Goal: Task Accomplishment & Management: Complete application form

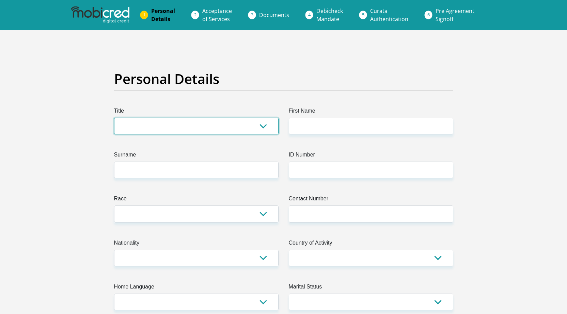
click at [130, 126] on select "Mr Ms Mrs Dr [PERSON_NAME]" at bounding box center [196, 126] width 164 height 17
select select "Mr"
click at [114, 118] on select "Mr Ms Mrs Dr [PERSON_NAME]" at bounding box center [196, 126] width 164 height 17
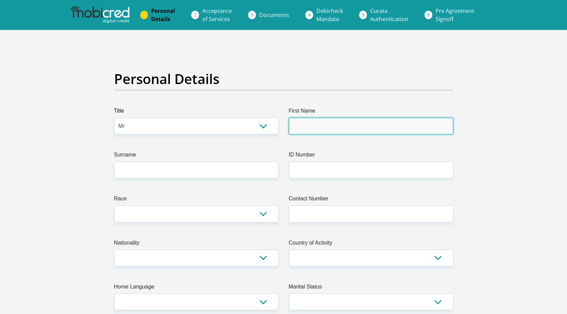
click at [326, 132] on input "First Name" at bounding box center [371, 126] width 164 height 17
type input "marchelino"
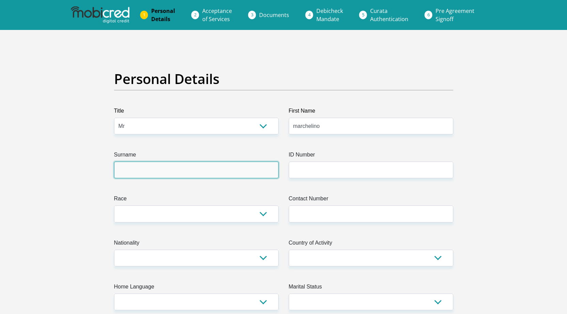
click at [148, 169] on input "Surname" at bounding box center [196, 170] width 164 height 17
type input "janse"
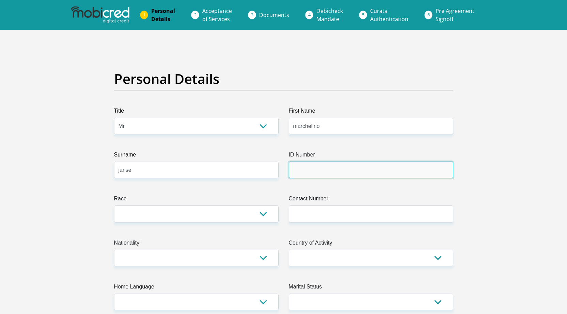
click at [336, 167] on input "ID Number" at bounding box center [371, 170] width 164 height 17
type input "0211235374082"
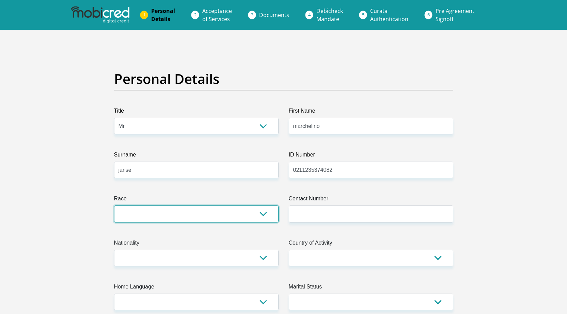
click at [247, 212] on select "Black Coloured Indian White Other" at bounding box center [196, 214] width 164 height 17
select select "2"
click at [114, 206] on select "Black Coloured Indian White Other" at bounding box center [196, 214] width 164 height 17
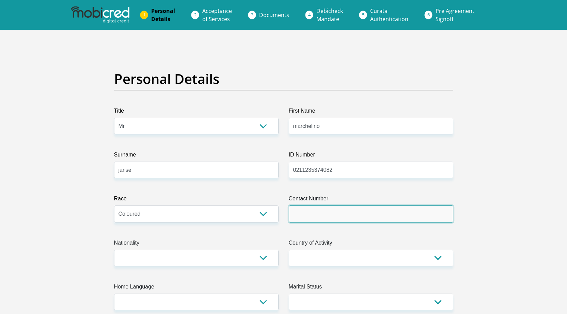
click at [296, 219] on input "Contact Number" at bounding box center [371, 214] width 164 height 17
type input "0691037985"
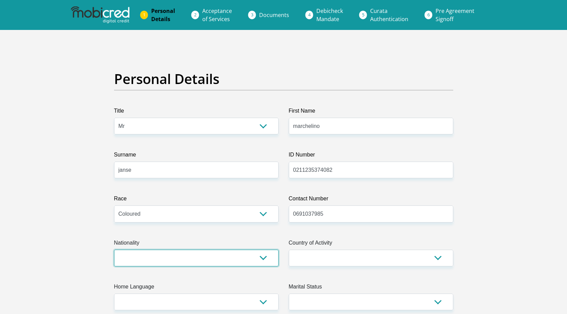
click at [258, 256] on select "[GEOGRAPHIC_DATA] [GEOGRAPHIC_DATA] [GEOGRAPHIC_DATA] [GEOGRAPHIC_DATA] [GEOGRA…" at bounding box center [196, 258] width 164 height 17
select select "ZAF"
click at [114, 250] on select "[GEOGRAPHIC_DATA] [GEOGRAPHIC_DATA] [GEOGRAPHIC_DATA] [GEOGRAPHIC_DATA] [GEOGRA…" at bounding box center [196, 258] width 164 height 17
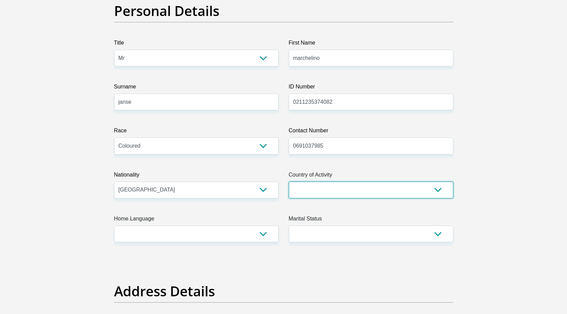
click at [373, 187] on select "[GEOGRAPHIC_DATA] [GEOGRAPHIC_DATA] [GEOGRAPHIC_DATA] [GEOGRAPHIC_DATA] [GEOGRA…" at bounding box center [371, 190] width 164 height 17
click at [371, 193] on select "[GEOGRAPHIC_DATA] [GEOGRAPHIC_DATA] [GEOGRAPHIC_DATA] [GEOGRAPHIC_DATA] [GEOGRA…" at bounding box center [371, 190] width 164 height 17
click at [372, 193] on select "[GEOGRAPHIC_DATA] [GEOGRAPHIC_DATA] [GEOGRAPHIC_DATA] [GEOGRAPHIC_DATA] [GEOGRA…" at bounding box center [371, 190] width 164 height 17
select select "ZAF"
click at [289, 182] on select "[GEOGRAPHIC_DATA] [GEOGRAPHIC_DATA] [GEOGRAPHIC_DATA] [GEOGRAPHIC_DATA] [GEOGRA…" at bounding box center [371, 190] width 164 height 17
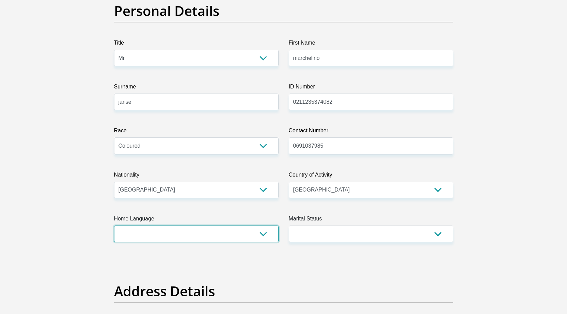
click at [261, 234] on select "Afrikaans English Sepedi South Ndebele Southern Sotho Swati Tsonga Tswana Venda…" at bounding box center [196, 234] width 164 height 17
select select "eng"
click at [114, 226] on select "Afrikaans English Sepedi South Ndebele Southern Sotho Swati Tsonga Tswana Venda…" at bounding box center [196, 234] width 164 height 17
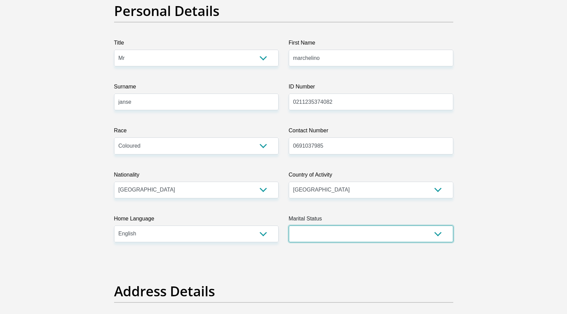
click at [368, 230] on select "Married ANC Single Divorced Widowed Married COP or Customary Law" at bounding box center [371, 234] width 164 height 17
select select "2"
click at [289, 226] on select "Married ANC Single Divorced Widowed Married COP or Customary Law" at bounding box center [371, 234] width 164 height 17
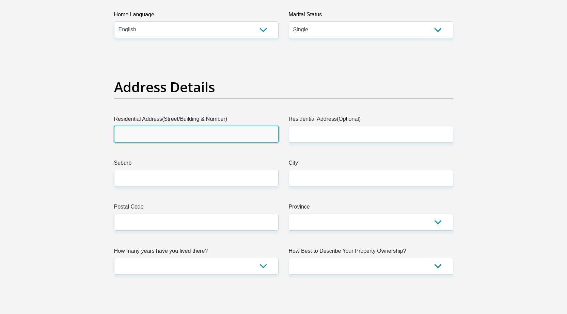
click at [232, 134] on input "Residential Address(Street/Building & Number)" at bounding box center [196, 134] width 164 height 17
type input "[STREET_ADDRESS]"
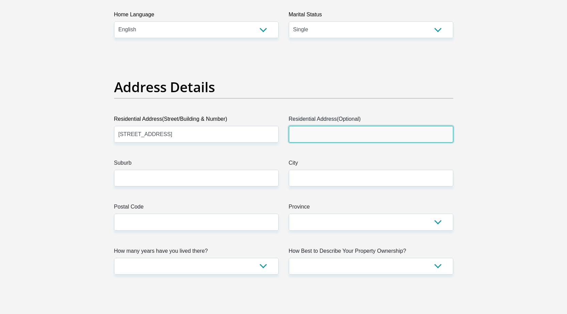
click at [300, 133] on input "Residential Address(Optional)" at bounding box center [371, 134] width 164 height 17
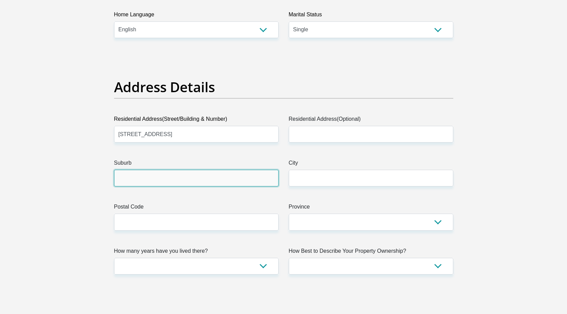
click at [226, 181] on input "Suburb" at bounding box center [196, 178] width 164 height 17
type input "dennemere blackheath"
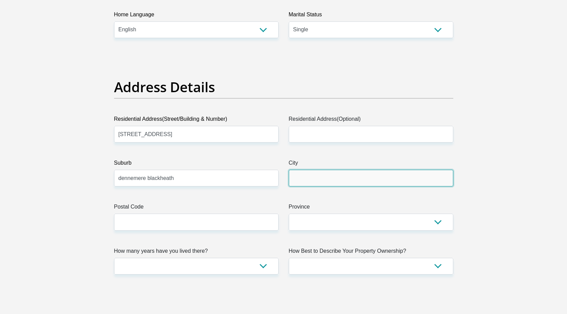
click at [310, 180] on input "City" at bounding box center [371, 178] width 164 height 17
type input "[GEOGRAPHIC_DATA]"
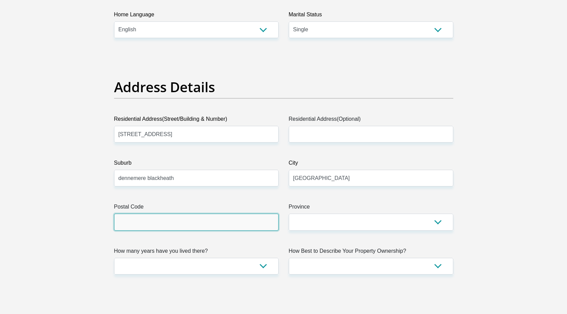
click at [224, 227] on input "Postal Code" at bounding box center [196, 222] width 164 height 17
type input "7580"
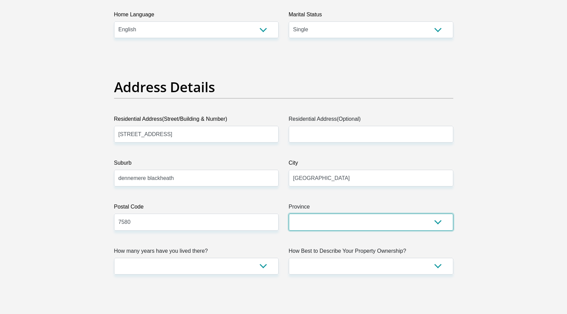
click at [300, 219] on select "Eastern Cape Free State [GEOGRAPHIC_DATA] [GEOGRAPHIC_DATA][DATE] [GEOGRAPHIC_D…" at bounding box center [371, 222] width 164 height 17
select select "Western Cape"
click at [289, 214] on select "Eastern Cape Free State [GEOGRAPHIC_DATA] [GEOGRAPHIC_DATA][DATE] [GEOGRAPHIC_D…" at bounding box center [371, 222] width 164 height 17
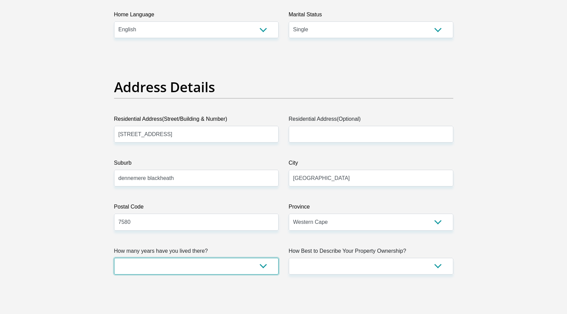
click at [248, 269] on select "less than 1 year 1-3 years 3-5 years 5+ years" at bounding box center [196, 266] width 164 height 17
select select "5"
click at [114, 258] on select "less than 1 year 1-3 years 3-5 years 5+ years" at bounding box center [196, 266] width 164 height 17
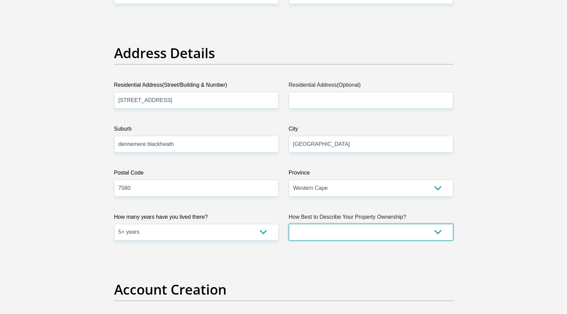
click at [391, 234] on select "Owned Rented Family Owned Company Dwelling" at bounding box center [371, 232] width 164 height 17
select select "parents"
click at [289, 224] on select "Owned Rented Family Owned Company Dwelling" at bounding box center [371, 232] width 164 height 17
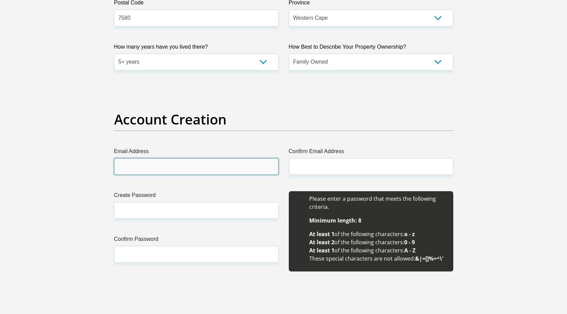
click at [186, 168] on input "Email Address" at bounding box center [196, 166] width 164 height 17
drag, startPoint x: 231, startPoint y: 174, endPoint x: 105, endPoint y: 180, distance: 126.1
type input "[EMAIL_ADDRESS][DOMAIN_NAME]"
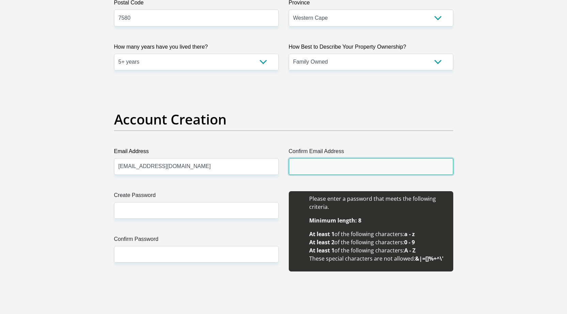
click at [331, 170] on input "Confirm Email Address" at bounding box center [371, 166] width 164 height 17
paste input "[EMAIL_ADDRESS][DOMAIN_NAME]"
type input "[EMAIL_ADDRESS][DOMAIN_NAME]"
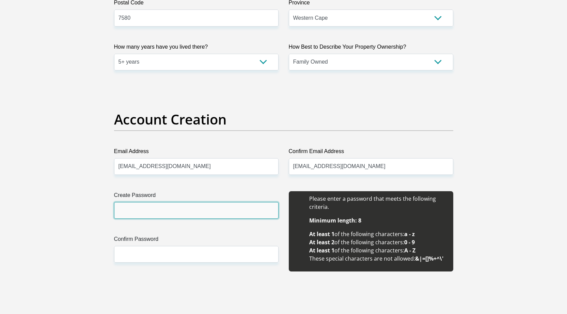
click at [226, 209] on input "Create Password" at bounding box center [196, 210] width 164 height 17
type input "Isaiah1407"
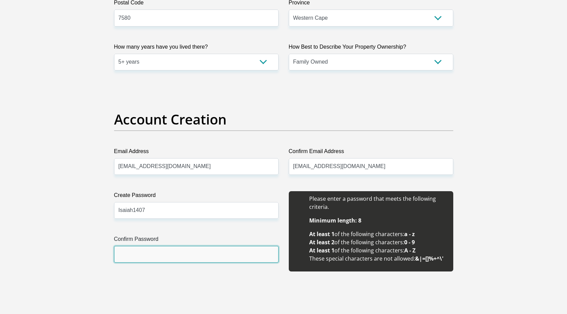
click at [199, 258] on input "Confirm Password" at bounding box center [196, 254] width 164 height 17
type input "Isaiah1407"
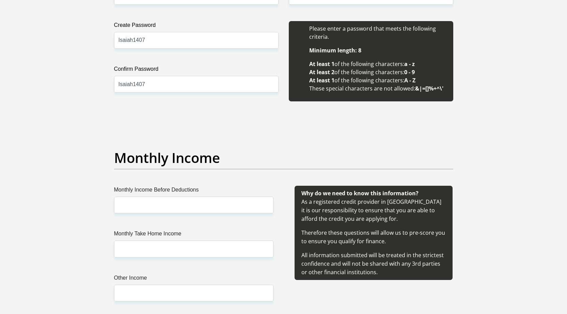
scroll to position [681, 0]
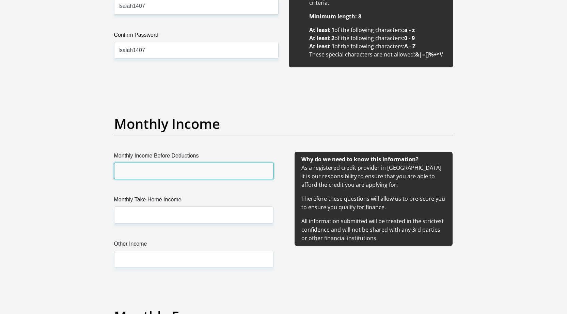
click at [221, 172] on input "Monthly Income Before Deductions" at bounding box center [193, 171] width 159 height 17
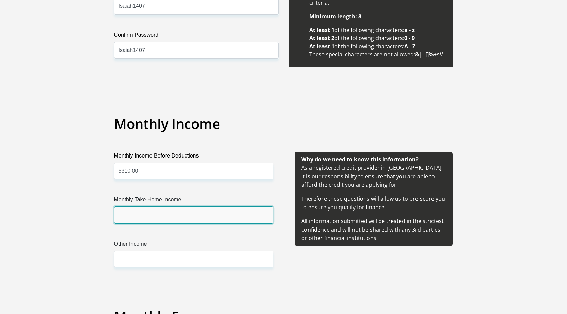
click at [145, 215] on input "Monthly Take Home Income" at bounding box center [193, 215] width 159 height 17
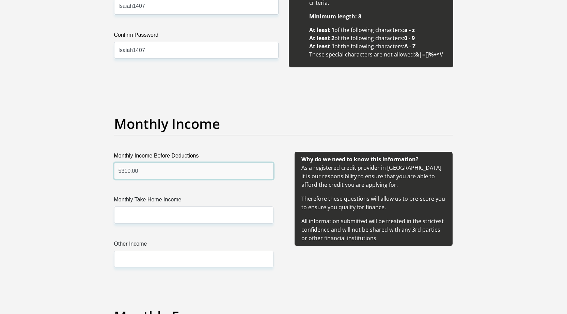
click at [127, 172] on input "5310.00" at bounding box center [193, 171] width 159 height 17
type input "5330.00"
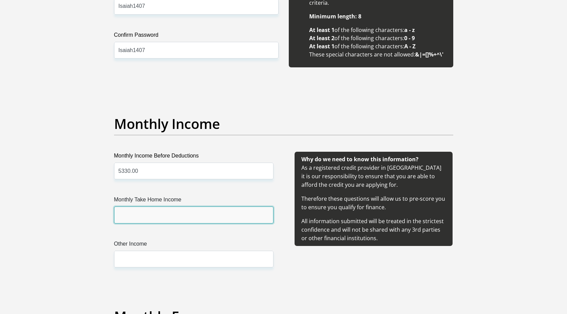
click at [146, 214] on input "Monthly Take Home Income" at bounding box center [193, 215] width 159 height 17
type input "5310.00"
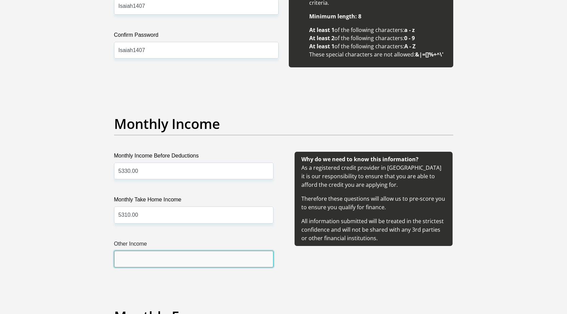
click at [150, 262] on input "Other Income" at bounding box center [193, 259] width 159 height 17
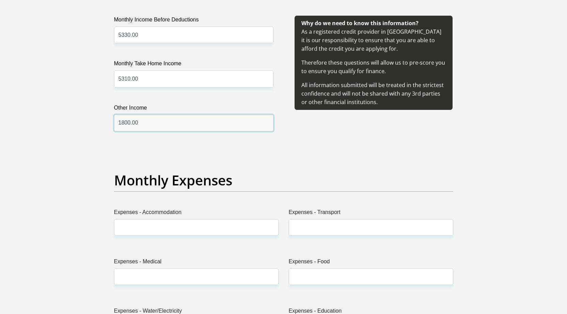
type input "1800.00"
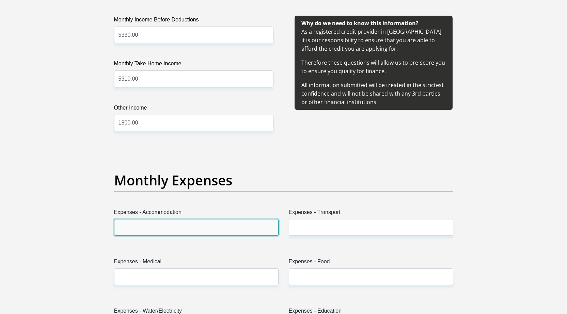
click at [165, 231] on input "Expenses - Accommodation" at bounding box center [196, 227] width 164 height 17
type input "0"
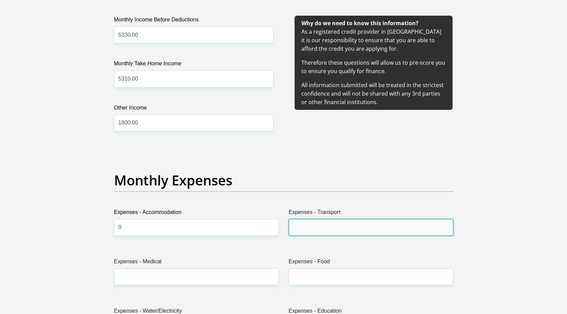
click at [365, 227] on input "Expenses - Transport" at bounding box center [371, 227] width 164 height 17
type input "0"
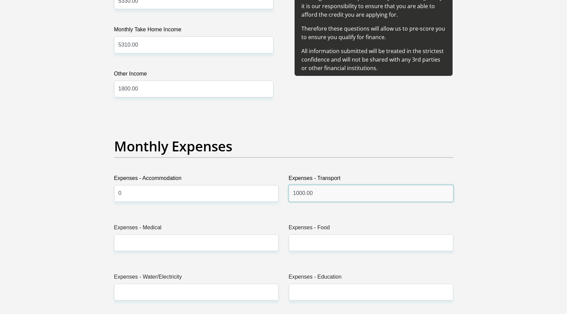
type input "1000.00"
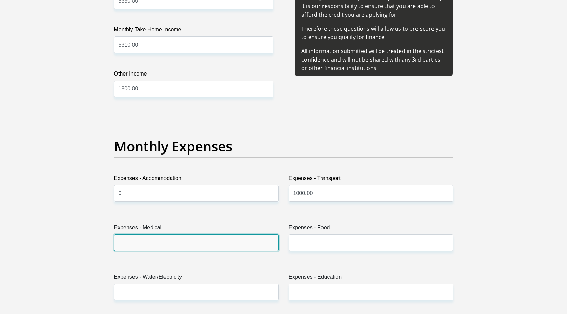
click at [221, 241] on input "Expenses - Medical" at bounding box center [196, 242] width 164 height 17
type input "0"
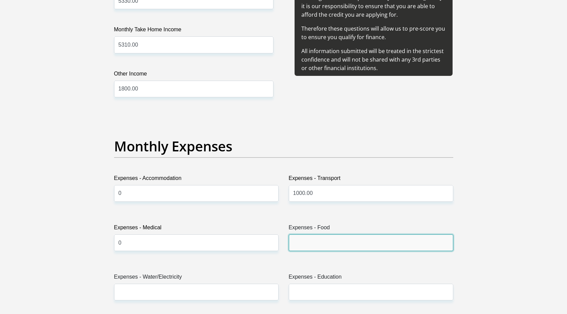
click at [305, 245] on input "Expenses - Food" at bounding box center [371, 242] width 164 height 17
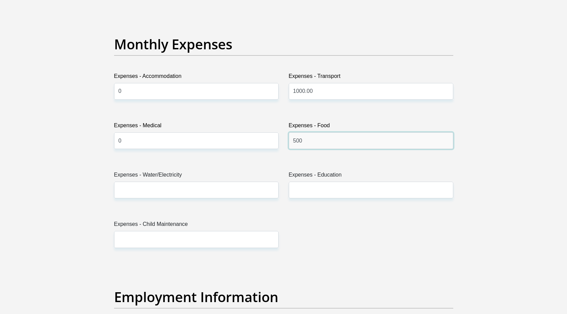
type input "500"
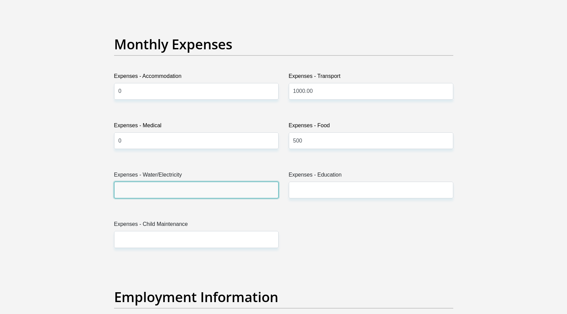
click at [205, 190] on input "Expenses - Water/Electricity" at bounding box center [196, 190] width 164 height 17
type input "0"
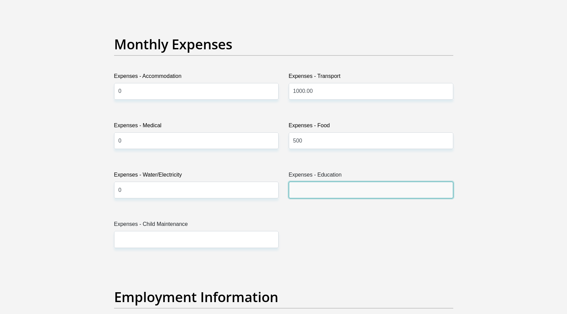
click at [336, 193] on input "Expenses - Education" at bounding box center [371, 190] width 164 height 17
type input "0"
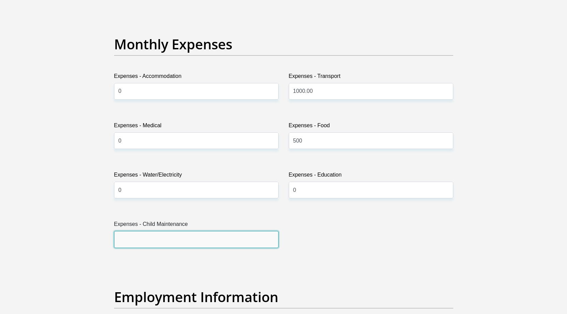
click at [221, 238] on input "Expenses - Child Maintenance" at bounding box center [196, 239] width 164 height 17
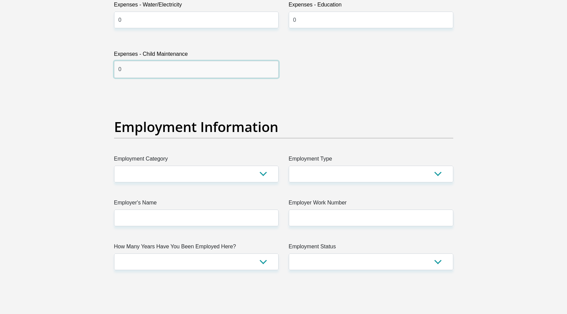
type input "0"
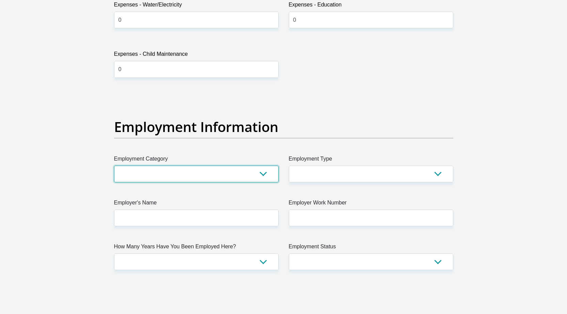
click at [191, 176] on select "AGRICULTURE ALCOHOL & TOBACCO CONSTRUCTION MATERIALS METALLURGY EQUIPMENT FOR R…" at bounding box center [196, 174] width 164 height 17
select select "71"
click at [114, 166] on select "AGRICULTURE ALCOHOL & TOBACCO CONSTRUCTION MATERIALS METALLURGY EQUIPMENT FOR R…" at bounding box center [196, 174] width 164 height 17
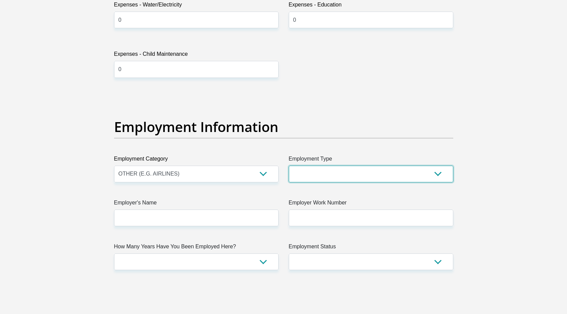
click at [296, 168] on select "College/Lecturer Craft Seller Creative Driver Executive Farmer Forces - Non Com…" at bounding box center [371, 174] width 164 height 17
select select "Uniformed Worker/Security"
click at [289, 166] on select "College/Lecturer Craft Seller Creative Driver Executive Farmer Forces - Non Com…" at bounding box center [371, 174] width 164 height 17
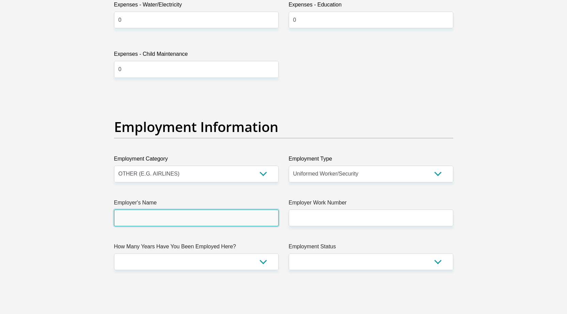
click at [241, 216] on input "Employer's Name" at bounding box center [196, 218] width 164 height 17
click at [134, 220] on input "globalmidrand" at bounding box center [196, 218] width 164 height 17
type input "globalmidrand"
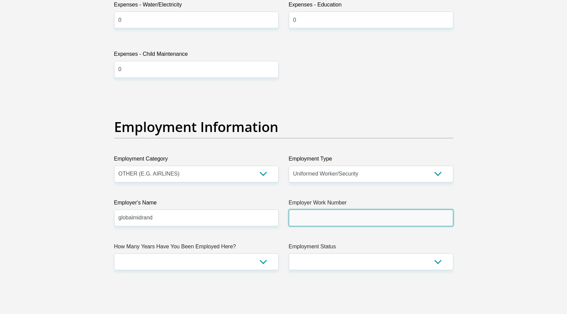
click at [310, 217] on input "Employer Work Number" at bounding box center [371, 218] width 164 height 17
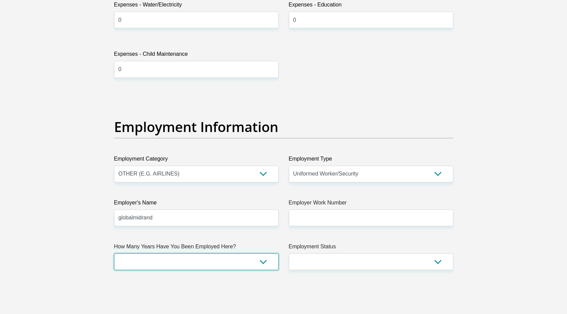
click at [225, 263] on select "less than 1 year 1-3 years 3-5 years 5+ years" at bounding box center [196, 262] width 164 height 17
select select "6"
click at [114, 254] on select "less than 1 year 1-3 years 3-5 years 5+ years" at bounding box center [196, 262] width 164 height 17
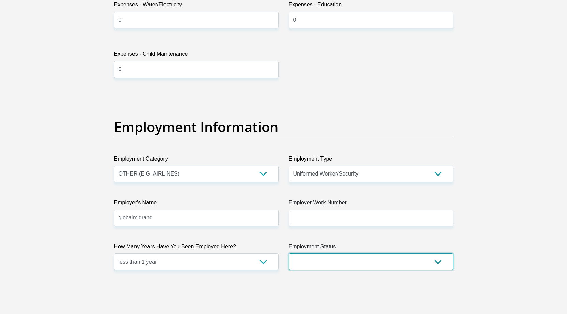
click at [333, 259] on select "Permanent/Full-time Part-time/Casual [DEMOGRAPHIC_DATA] Worker Self-Employed Ho…" at bounding box center [371, 262] width 164 height 17
select select "3"
click at [289, 254] on select "Permanent/Full-time Part-time/Casual [DEMOGRAPHIC_DATA] Worker Self-Employed Ho…" at bounding box center [371, 262] width 164 height 17
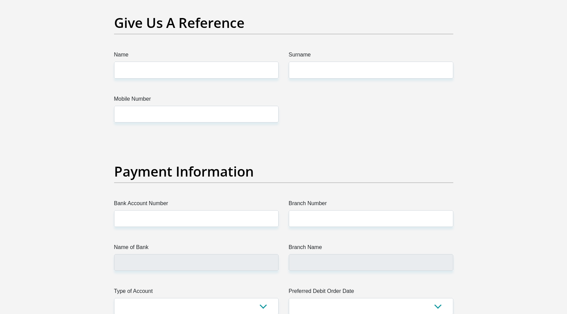
scroll to position [1395, 0]
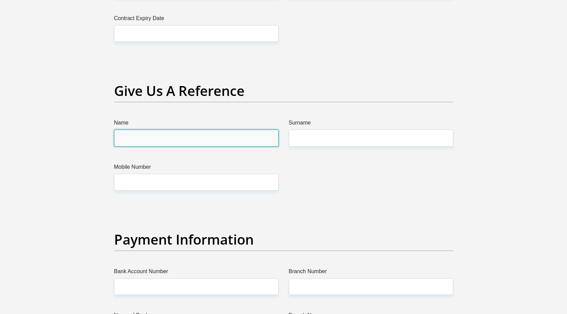
click at [181, 138] on input "Name" at bounding box center [196, 138] width 164 height 17
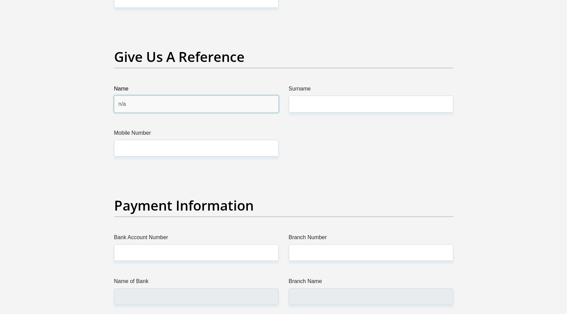
type input "n/a"
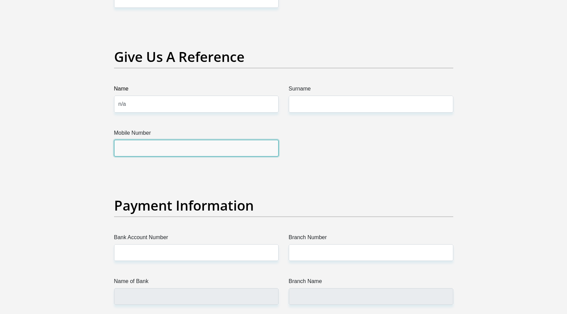
click at [202, 148] on input "Mobile Number" at bounding box center [196, 148] width 164 height 17
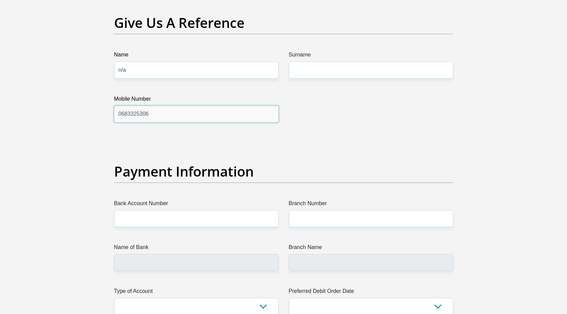
scroll to position [1531, 0]
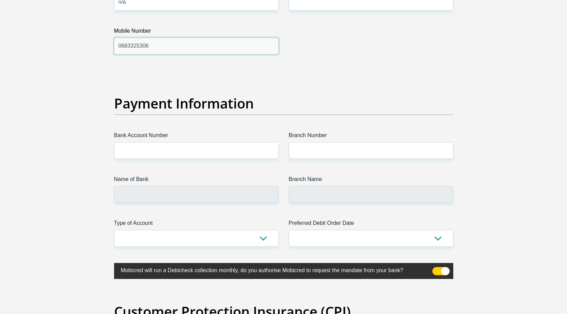
type input "0683325306"
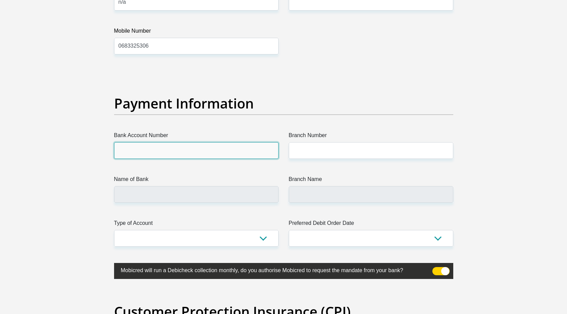
click at [196, 149] on input "Bank Account Number" at bounding box center [196, 150] width 164 height 17
type input "2"
type input "51073449703"
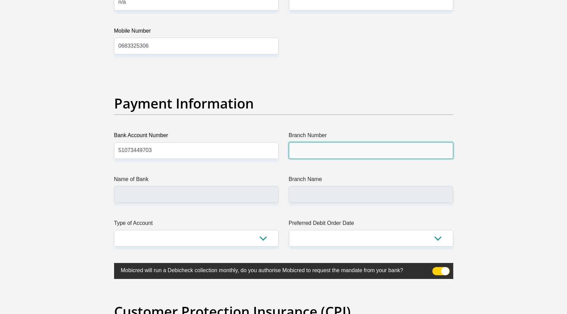
click at [289, 151] on input "Branch Number" at bounding box center [371, 150] width 164 height 17
type input "678910"
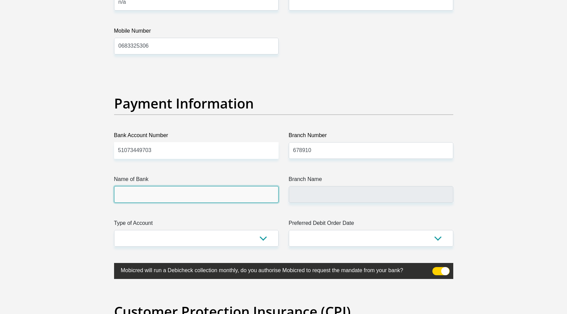
click at [232, 196] on input "Name of Bank" at bounding box center [196, 194] width 164 height 17
type input "TYME BANK LIMITED"
type input "TYME ROSEBANK"
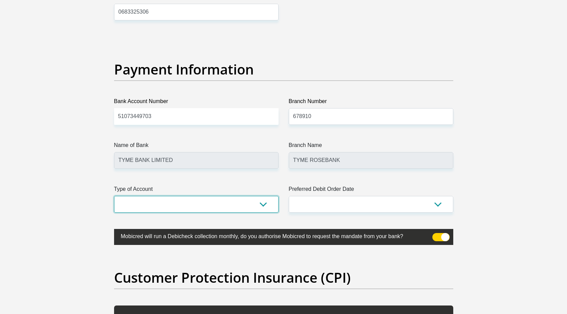
click at [261, 204] on select "Cheque Savings" at bounding box center [196, 204] width 164 height 17
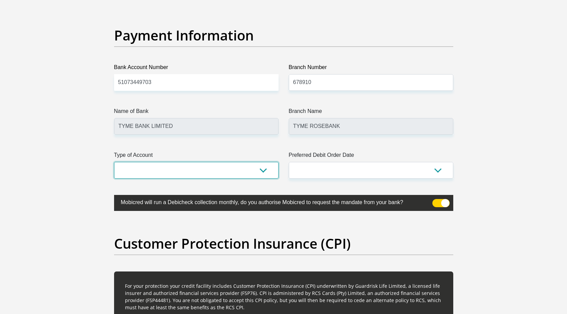
click at [212, 172] on select "Cheque Savings" at bounding box center [196, 170] width 164 height 17
select select "SAV"
click at [114, 162] on select "Cheque Savings" at bounding box center [196, 170] width 164 height 17
click at [340, 170] on select "1st 2nd 3rd 4th 5th 7th 18th 19th 20th 21st 22nd 23rd 24th 25th 26th 27th 28th …" at bounding box center [371, 170] width 164 height 17
select select "29"
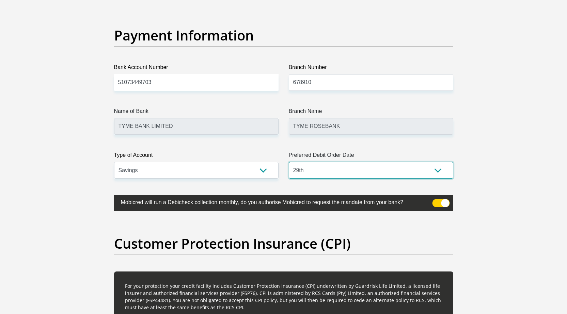
click at [289, 162] on select "1st 2nd 3rd 4th 5th 7th 18th 19th 20th 21st 22nd 23rd 24th 25th 26th 27th 28th …" at bounding box center [371, 170] width 164 height 17
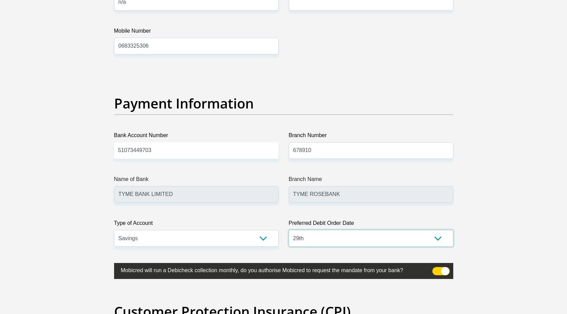
scroll to position [1463, 0]
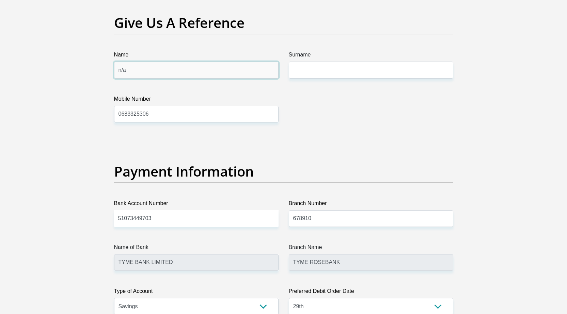
click at [166, 68] on input "n/a" at bounding box center [196, 70] width 164 height 17
type input "n"
type input "[PERSON_NAME]"
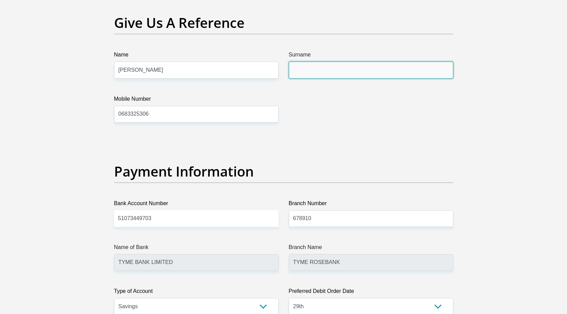
click at [326, 68] on input "Surname" at bounding box center [371, 70] width 164 height 17
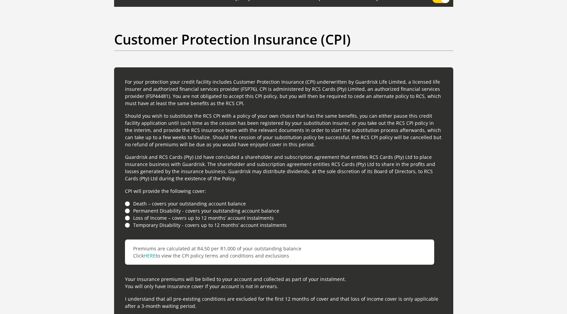
scroll to position [1872, 0]
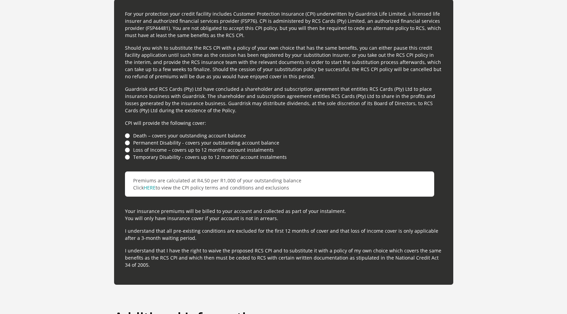
type input "kiewiets"
click at [127, 134] on li "Death – covers your outstanding account balance" at bounding box center [283, 135] width 317 height 7
click at [126, 135] on li "Death – covers your outstanding account balance" at bounding box center [283, 135] width 317 height 7
click at [128, 157] on li "Temporary Disability - covers up to 12 months’ account instalments" at bounding box center [283, 156] width 317 height 7
click at [127, 149] on li "Loss of Income – covers up to 12 months’ account instalments" at bounding box center [283, 149] width 317 height 7
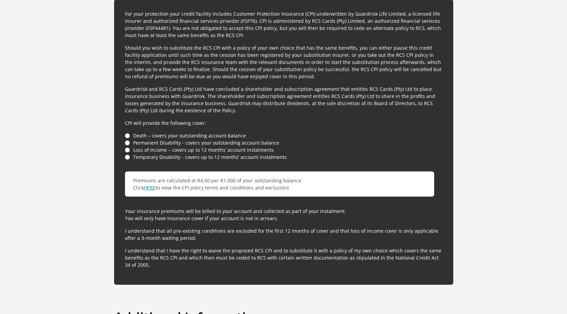
click at [150, 187] on link "HERE" at bounding box center [150, 187] width 12 height 6
click at [127, 136] on li "Death – covers your outstanding account balance" at bounding box center [283, 135] width 317 height 7
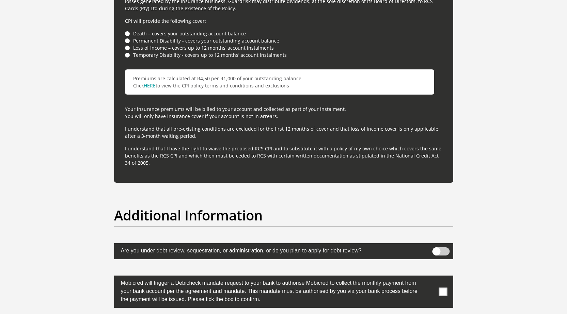
scroll to position [2076, 0]
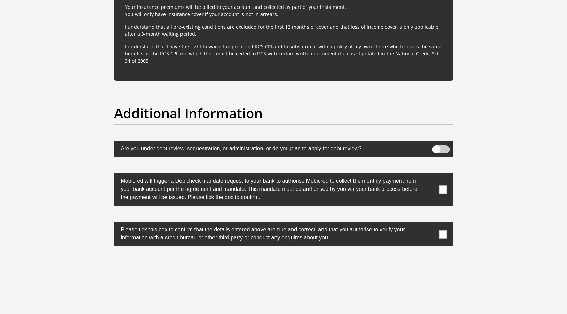
click at [444, 191] on span at bounding box center [442, 189] width 9 height 9
click at [429, 175] on input "checkbox" at bounding box center [429, 175] width 0 height 0
click at [446, 236] on span at bounding box center [442, 234] width 9 height 9
click at [429, 224] on input "checkbox" at bounding box center [429, 224] width 0 height 0
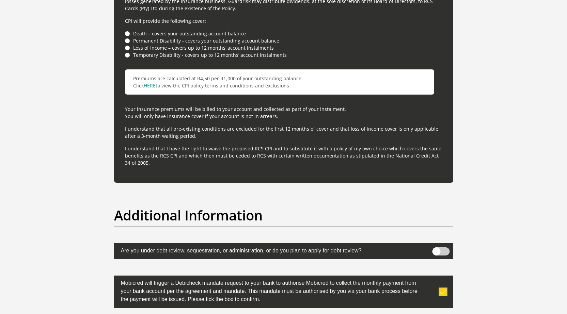
scroll to position [1872, 0]
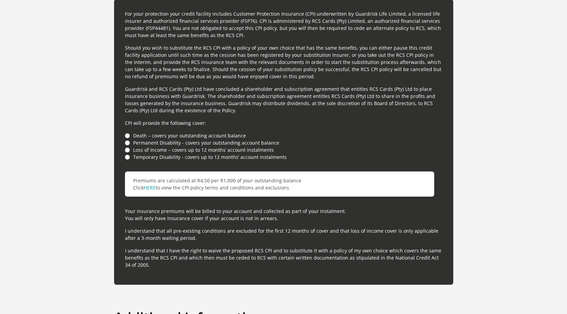
click at [126, 135] on li "Death – covers your outstanding account balance" at bounding box center [283, 135] width 317 height 7
click at [128, 143] on li "Permanent Disability - covers your outstanding account balance" at bounding box center [283, 142] width 317 height 7
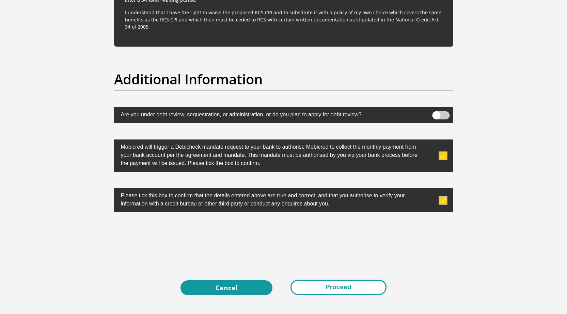
click at [352, 289] on button "Proceed" at bounding box center [338, 287] width 96 height 15
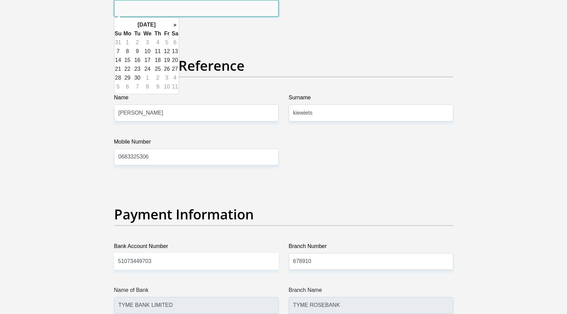
scroll to position [1352, 0]
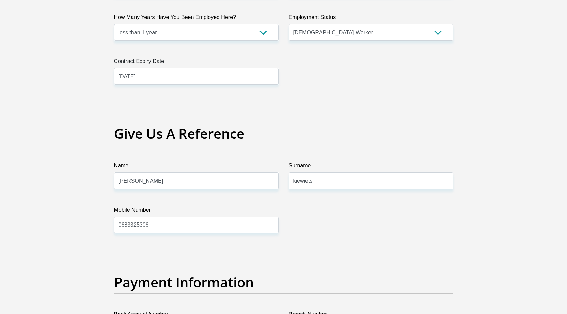
click at [185, 79] on input "[DATE]" at bounding box center [196, 76] width 164 height 17
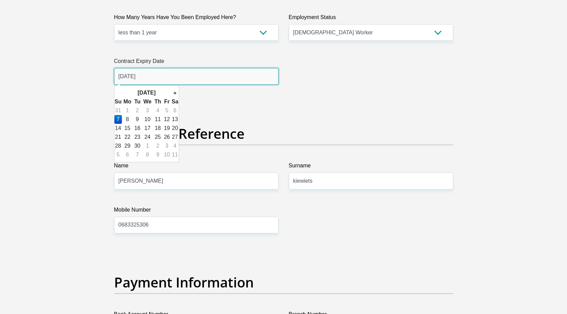
click at [129, 77] on input "[DATE]" at bounding box center [196, 76] width 164 height 17
type input "[DATE]"
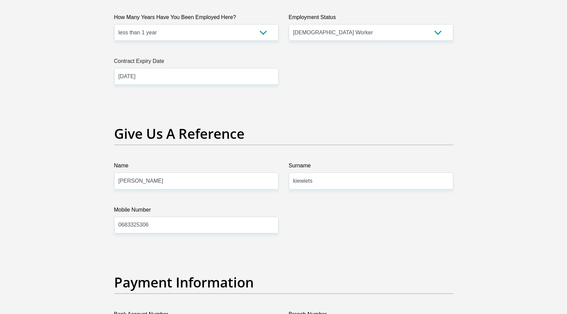
click at [237, 132] on h2 "Give Us A Reference" at bounding box center [283, 134] width 339 height 16
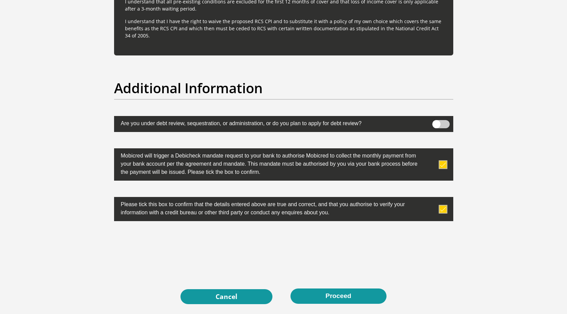
scroll to position [2172, 0]
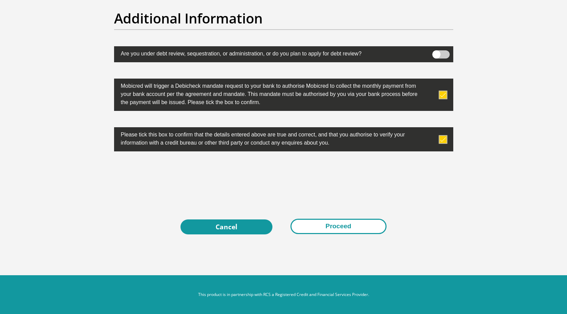
click at [327, 223] on button "Proceed" at bounding box center [338, 226] width 96 height 15
click at [372, 223] on button "Proceed" at bounding box center [338, 226] width 96 height 15
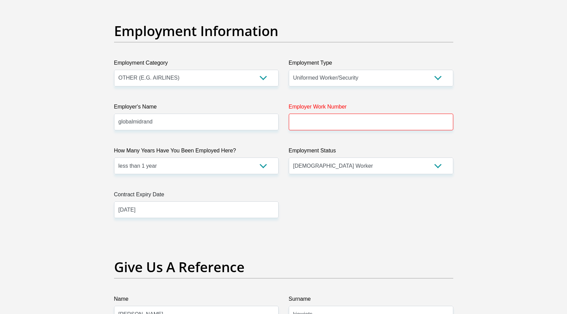
scroll to position [1185, 0]
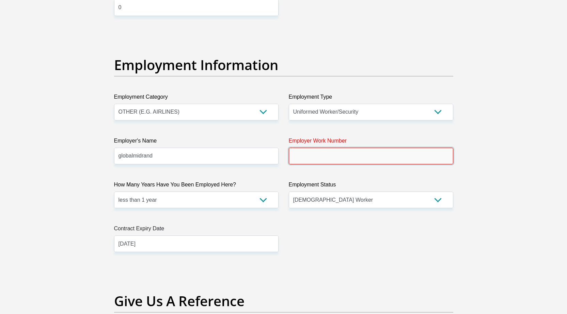
click at [360, 159] on input "Employer Work Number" at bounding box center [371, 156] width 164 height 17
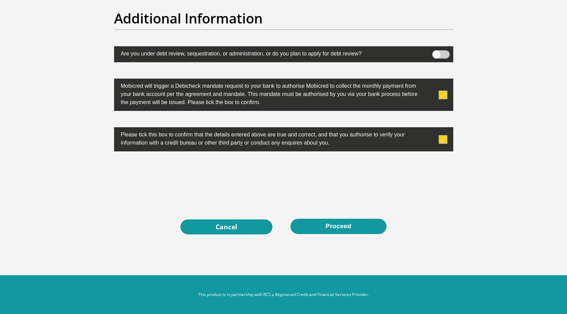
scroll to position [1968, 0]
